Goal: Task Accomplishment & Management: Use online tool/utility

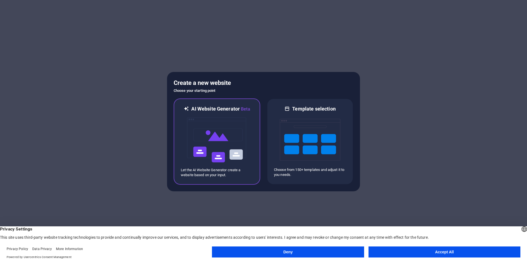
click at [225, 135] on img at bounding box center [217, 140] width 61 height 55
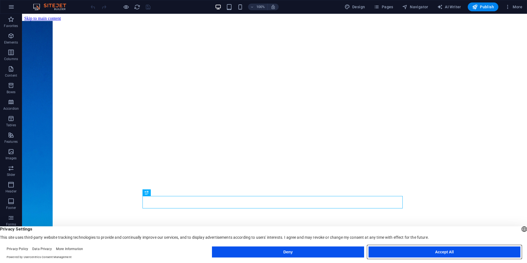
click at [417, 252] on button "Accept All" at bounding box center [445, 252] width 152 height 11
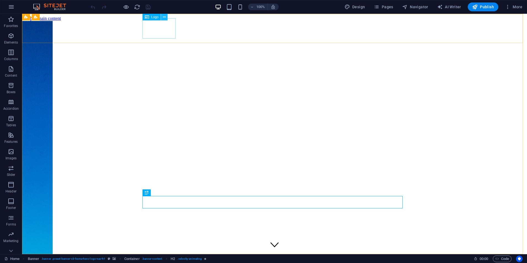
click at [165, 18] on icon at bounding box center [164, 17] width 3 height 6
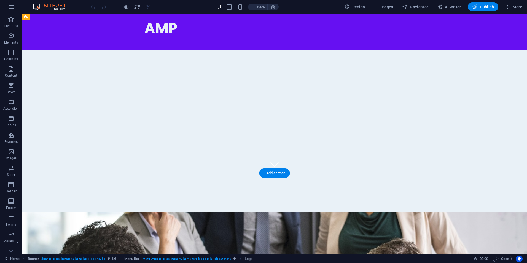
scroll to position [221, 0]
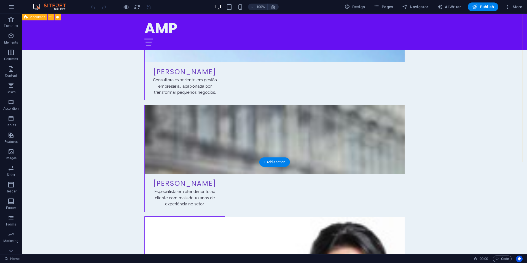
scroll to position [2950, 0]
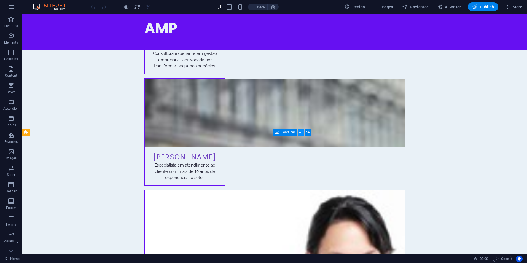
click at [300, 132] on icon at bounding box center [301, 133] width 3 height 6
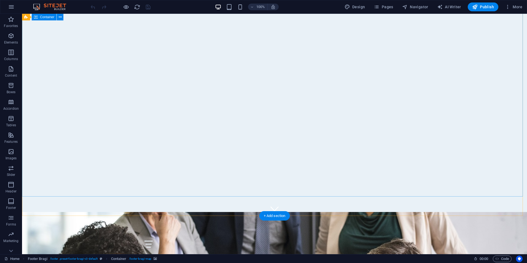
scroll to position [0, 0]
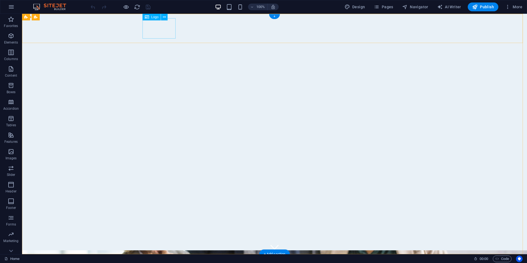
click at [165, 18] on icon at bounding box center [164, 17] width 3 height 6
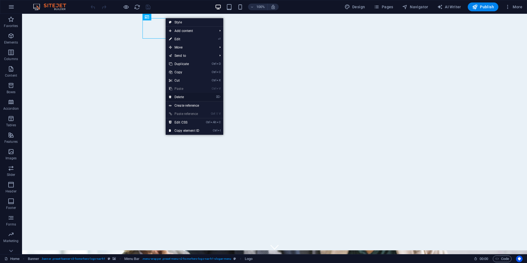
click at [180, 98] on link "⌦ Delete" at bounding box center [184, 97] width 37 height 8
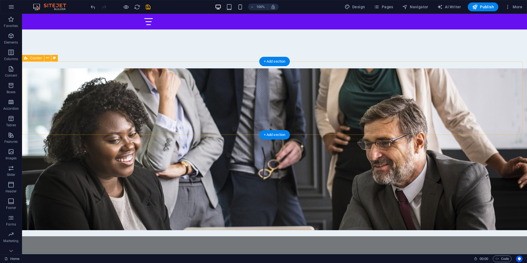
scroll to position [165, 0]
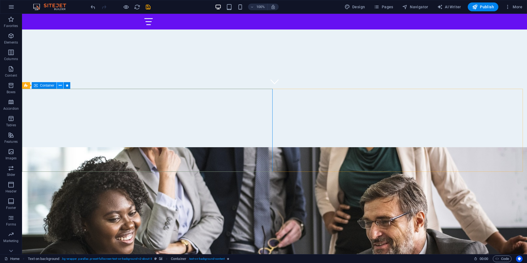
click at [58, 86] on button at bounding box center [60, 85] width 7 height 7
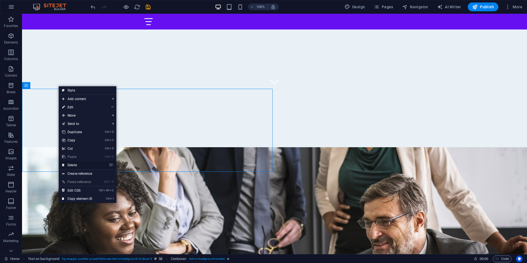
click at [75, 164] on link "⌦ Delete" at bounding box center [77, 165] width 37 height 8
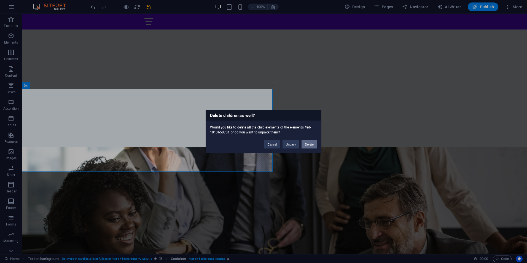
click at [307, 145] on button "Delete" at bounding box center [309, 144] width 15 height 8
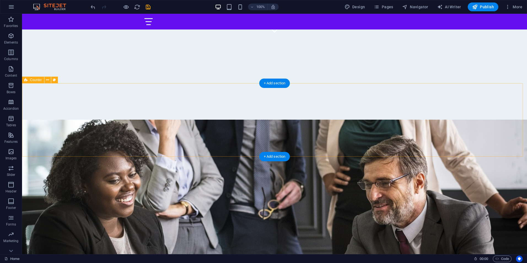
scroll to position [138, 0]
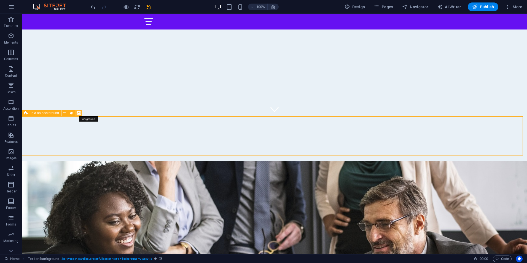
click at [79, 113] on icon at bounding box center [79, 113] width 4 height 6
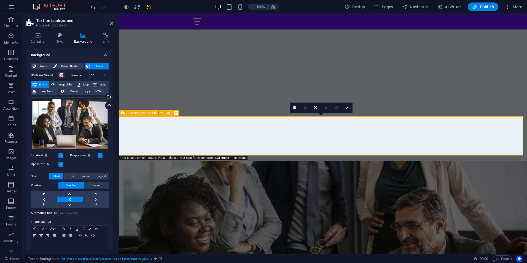
click at [109, 23] on header "Text on background Preset #ed-1013650698" at bounding box center [69, 21] width 87 height 14
click at [112, 22] on icon at bounding box center [111, 23] width 3 height 4
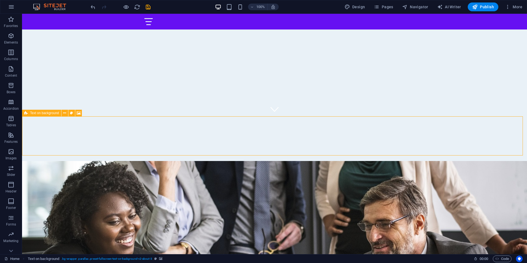
click at [34, 114] on span "Text on background" at bounding box center [44, 112] width 29 height 3
click at [64, 113] on icon at bounding box center [64, 113] width 3 height 6
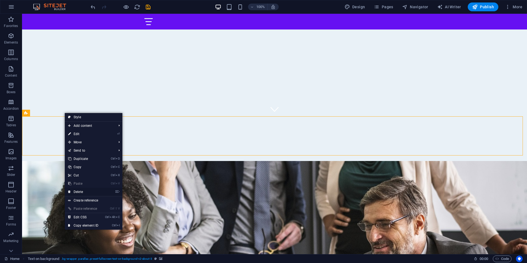
click at [87, 193] on link "⌦ Delete" at bounding box center [83, 192] width 37 height 8
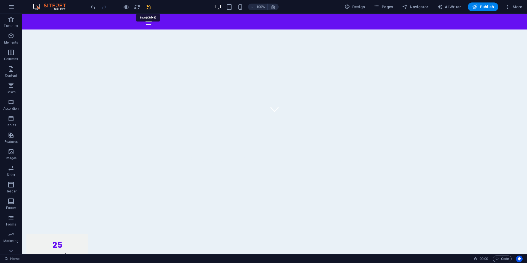
click at [146, 8] on icon "save" at bounding box center [148, 7] width 6 height 6
checkbox input "false"
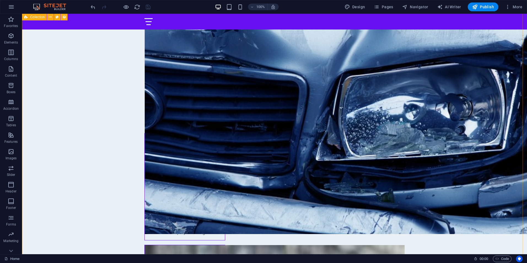
scroll to position [2620, 0]
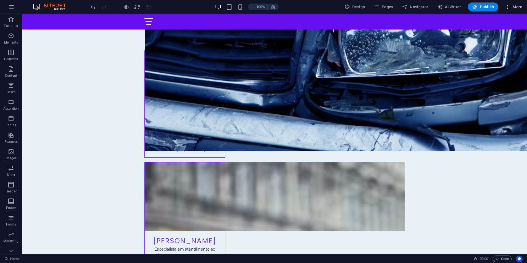
click at [514, 6] on span "More" at bounding box center [513, 7] width 17 height 6
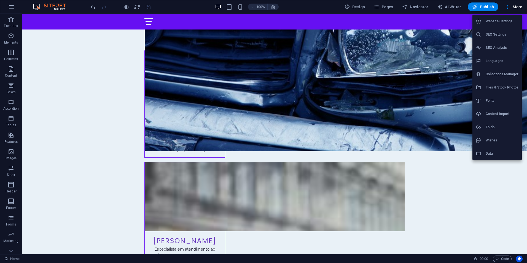
click at [380, 6] on div at bounding box center [263, 131] width 527 height 263
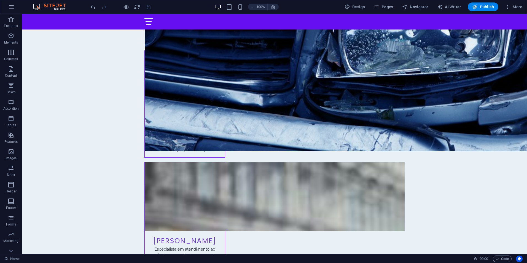
click at [380, 6] on icon "button" at bounding box center [377, 7] width 6 height 6
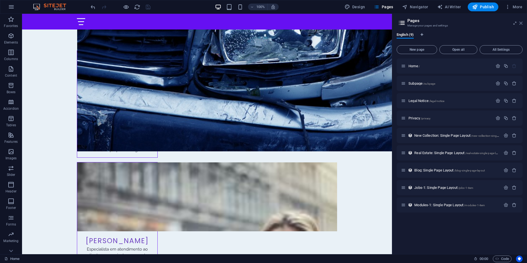
click at [521, 22] on icon at bounding box center [521, 23] width 3 height 4
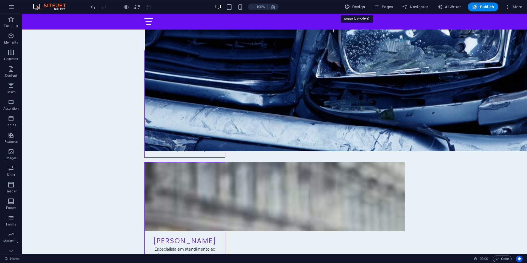
click at [361, 6] on span "Design" at bounding box center [355, 7] width 21 height 6
select select "px"
select select "200"
select select "px"
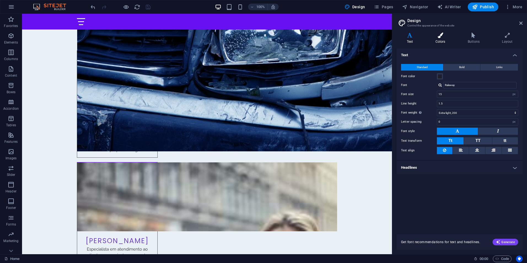
click at [442, 38] on icon at bounding box center [441, 36] width 30 height 6
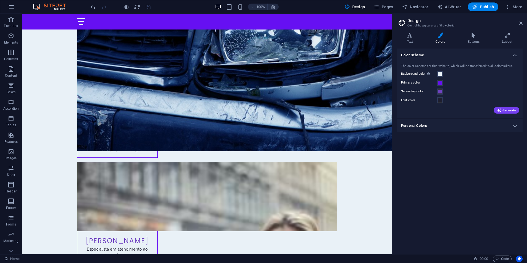
click at [420, 126] on h4 "Personal Colors" at bounding box center [460, 125] width 126 height 13
click at [512, 109] on span "Generate" at bounding box center [506, 110] width 19 height 4
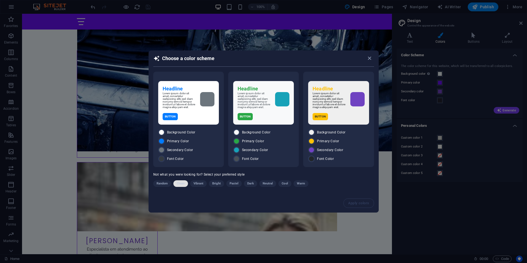
click at [179, 186] on span "Clean" at bounding box center [181, 183] width 8 height 7
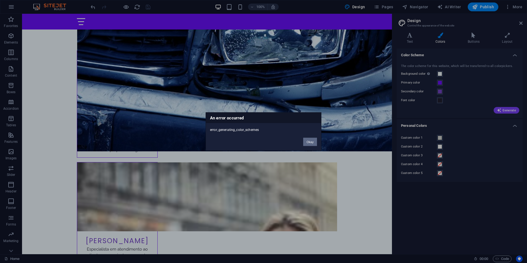
click at [311, 144] on button "Okay" at bounding box center [310, 142] width 14 height 8
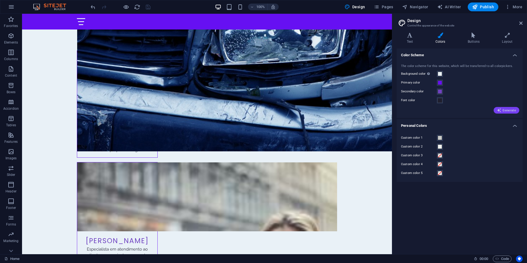
click at [507, 109] on span "Generate" at bounding box center [506, 110] width 19 height 4
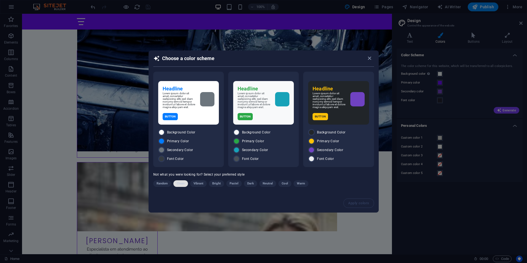
click at [183, 183] on span "Clean" at bounding box center [181, 183] width 8 height 7
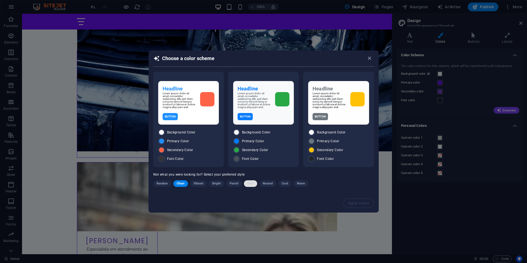
click at [249, 183] on span "Dark" at bounding box center [250, 183] width 6 height 7
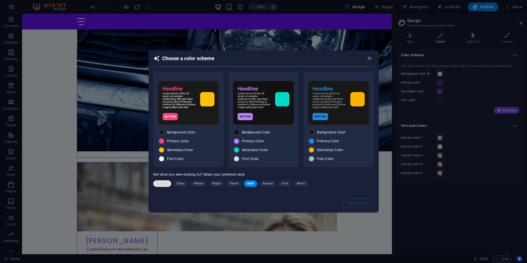
click at [159, 186] on span "Random" at bounding box center [163, 183] width 12 height 7
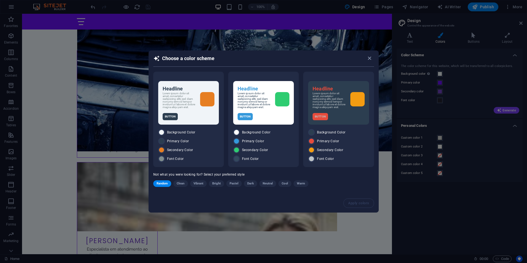
click at [163, 183] on span "Random" at bounding box center [163, 183] width 12 height 7
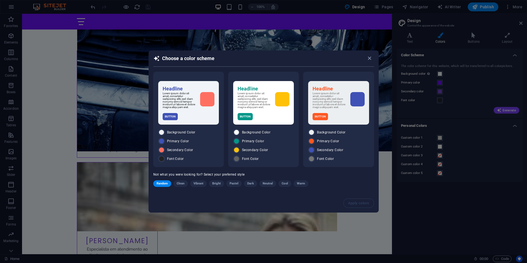
click at [160, 186] on span "Random" at bounding box center [163, 183] width 12 height 7
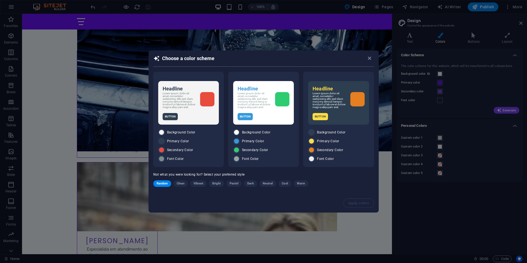
click at [160, 186] on span "Random" at bounding box center [163, 183] width 12 height 7
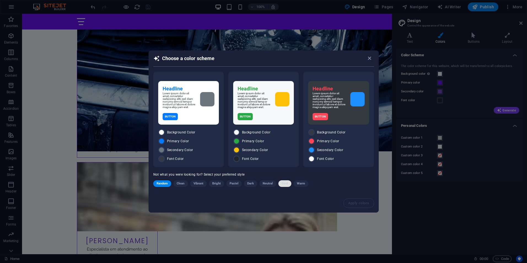
click at [286, 186] on span "Cool" at bounding box center [285, 183] width 6 height 7
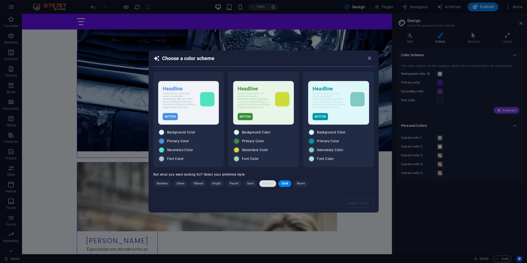
click at [268, 186] on span "Neutral" at bounding box center [268, 183] width 10 height 7
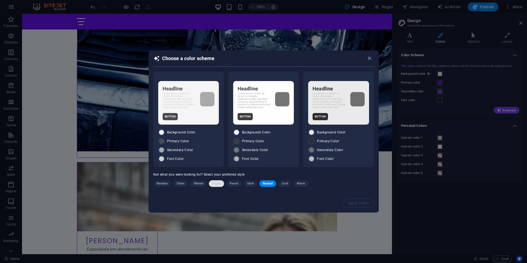
click at [211, 186] on button "Bright" at bounding box center [216, 183] width 15 height 7
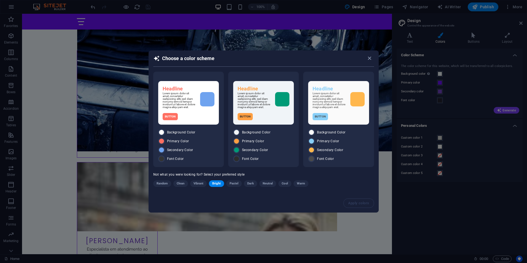
click at [159, 187] on span "Random" at bounding box center [163, 183] width 12 height 7
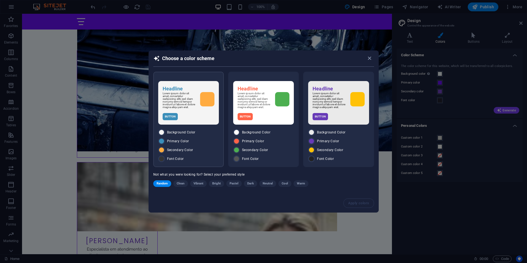
click at [186, 96] on p "Lorem ipsum dolor sit amet, consetetur sadipscing elitr, sed diam nonumy eirmod…" at bounding box center [179, 100] width 33 height 17
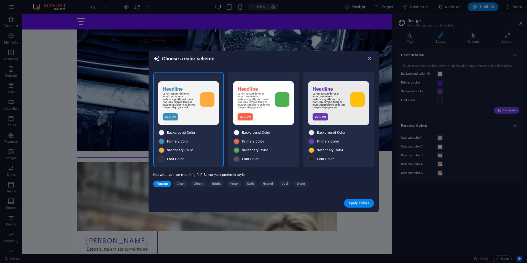
click at [363, 205] on span "Apply colors" at bounding box center [359, 203] width 21 height 4
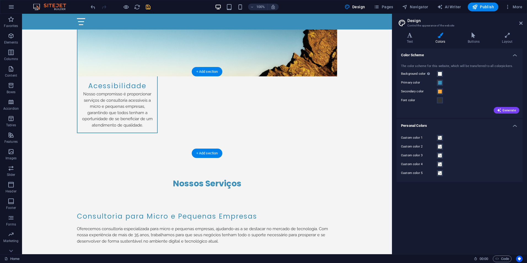
scroll to position [855, 0]
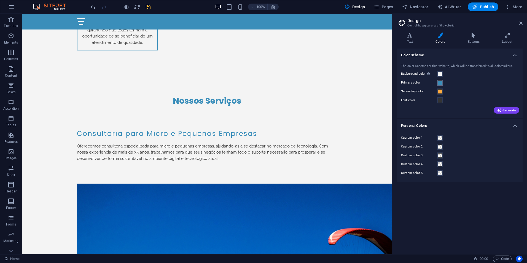
click at [441, 83] on span at bounding box center [440, 83] width 4 height 4
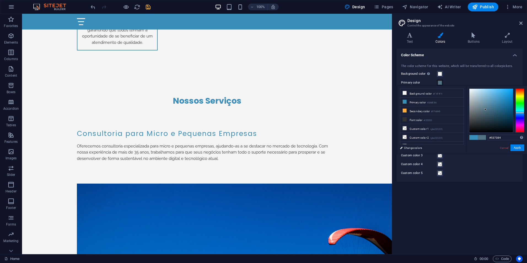
drag, startPoint x: 499, startPoint y: 100, endPoint x: 486, endPoint y: 109, distance: 16.4
click at [486, 109] on div at bounding box center [486, 109] width 2 height 2
click at [519, 147] on button "Apply" at bounding box center [518, 148] width 14 height 7
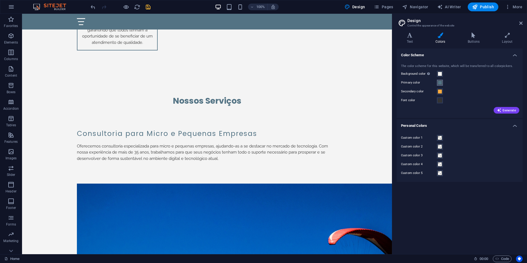
click at [440, 84] on span at bounding box center [440, 83] width 4 height 4
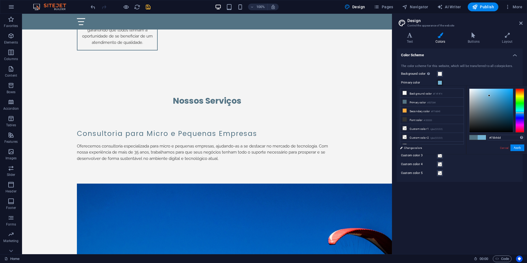
drag, startPoint x: 487, startPoint y: 108, endPoint x: 490, endPoint y: 94, distance: 14.2
click at [490, 94] on div at bounding box center [492, 111] width 44 height 44
drag, startPoint x: 490, startPoint y: 92, endPoint x: 509, endPoint y: 116, distance: 29.6
click at [509, 116] on div at bounding box center [492, 111] width 44 height 44
type input "#084e73"
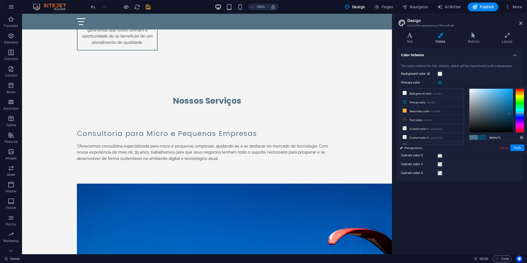
drag, startPoint x: 509, startPoint y: 116, endPoint x: 510, endPoint y: 113, distance: 3.2
click at [510, 113] on div at bounding box center [509, 114] width 2 height 2
click at [519, 148] on button "Apply" at bounding box center [518, 148] width 14 height 7
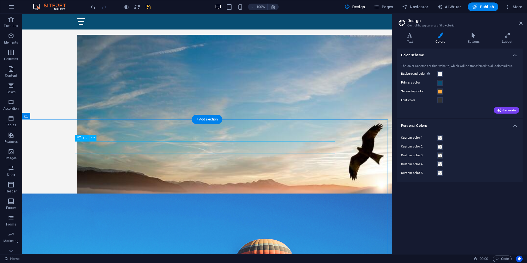
scroll to position [1545, 0]
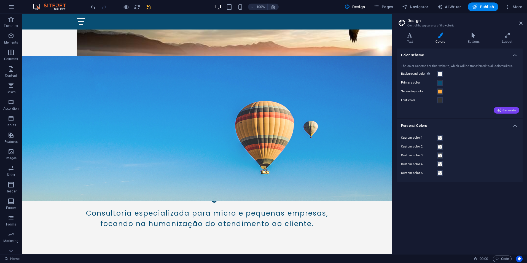
click at [515, 113] on span "Generate" at bounding box center [506, 110] width 19 height 4
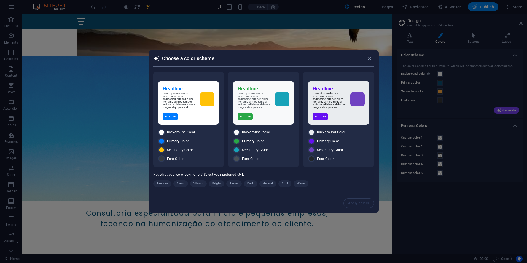
click at [178, 185] on span "Clean" at bounding box center [181, 183] width 8 height 7
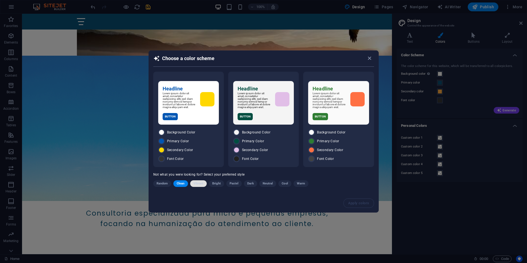
click at [199, 185] on span "Vibrant" at bounding box center [199, 183] width 10 height 7
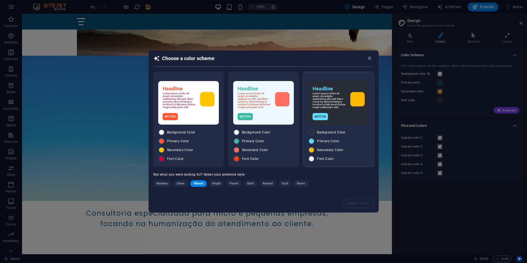
click at [356, 145] on div "Primary Color" at bounding box center [338, 141] width 61 height 7
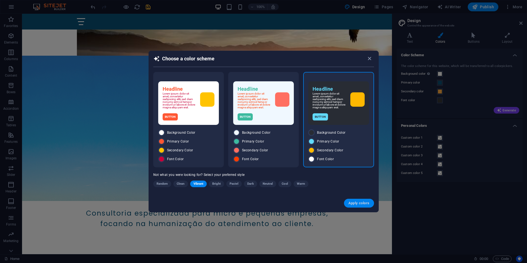
click at [356, 201] on button "Apply colors" at bounding box center [359, 203] width 30 height 9
